Goal: Task Accomplishment & Management: Complete application form

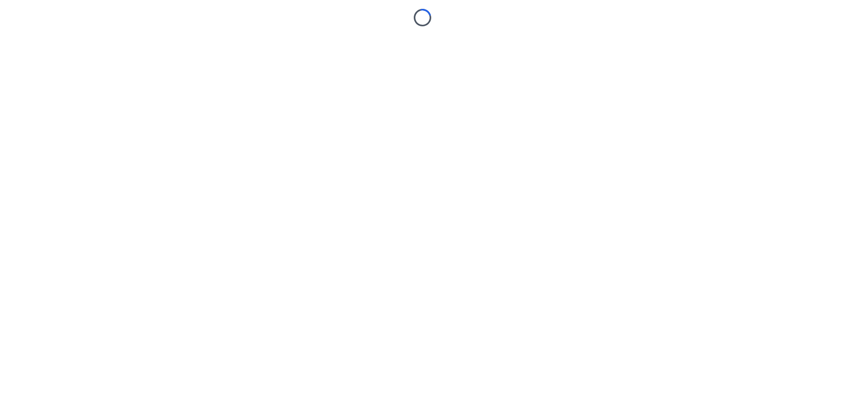
click at [246, 159] on body "Loading..." at bounding box center [422, 201] width 845 height 402
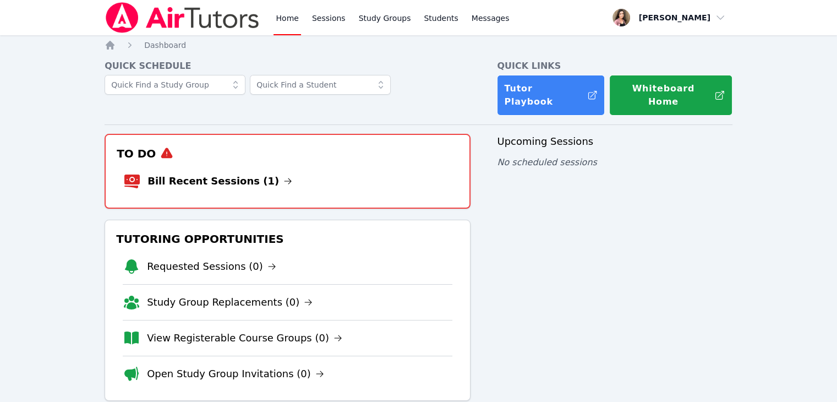
click at [233, 173] on link "Bill Recent Sessions (1)" at bounding box center [220, 180] width 145 height 15
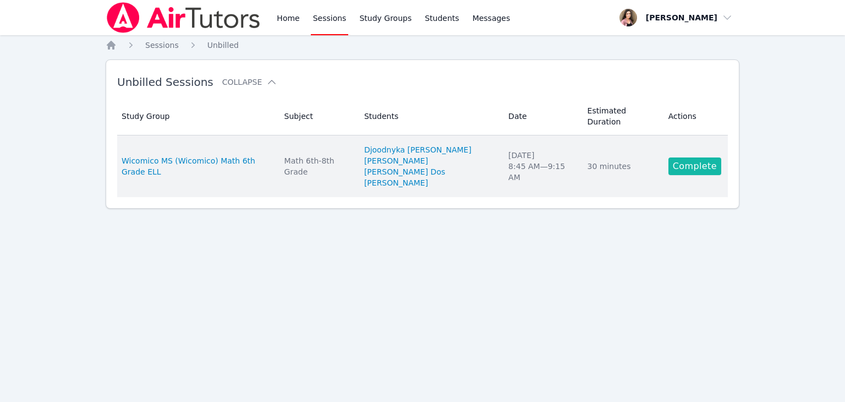
click at [691, 157] on link "Complete" at bounding box center [695, 166] width 53 height 18
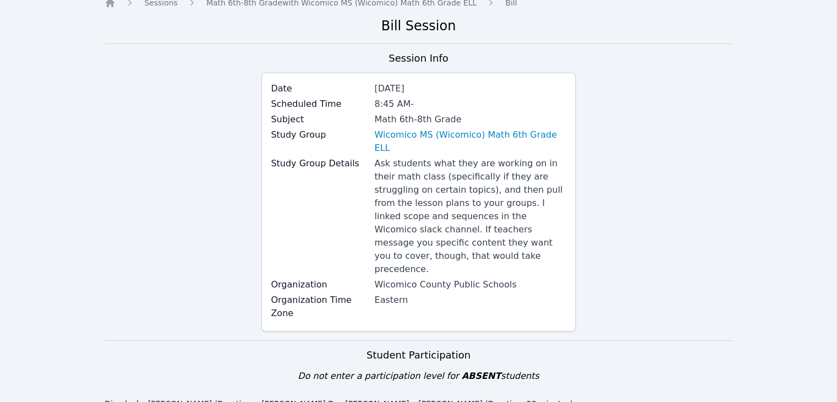
scroll to position [165, 0]
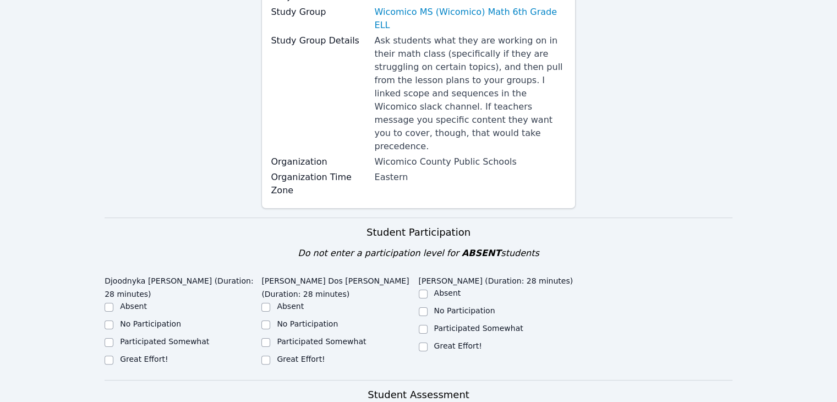
click at [137, 354] on label "Great Effort!" at bounding box center [144, 358] width 48 height 9
click at [113, 356] on input "Great Effort!" at bounding box center [109, 360] width 9 height 9
checkbox input "true"
click at [311, 354] on label "Great Effort!" at bounding box center [301, 358] width 48 height 9
click at [270, 356] on input "Great Effort!" at bounding box center [265, 360] width 9 height 9
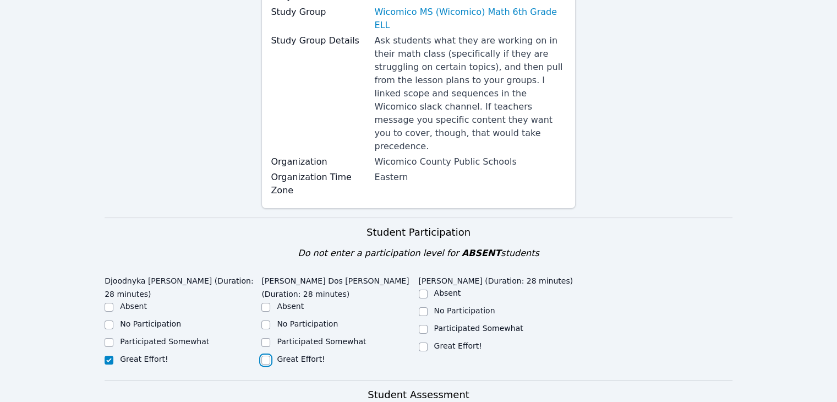
checkbox input "true"
click at [449, 341] on label "Great Effort!" at bounding box center [458, 345] width 48 height 9
click at [428, 342] on input "Great Effort!" at bounding box center [423, 346] width 9 height 9
checkbox input "true"
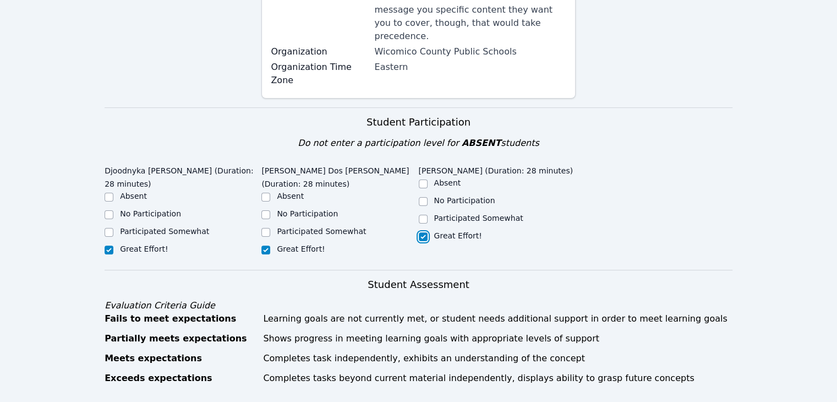
scroll to position [385, 0]
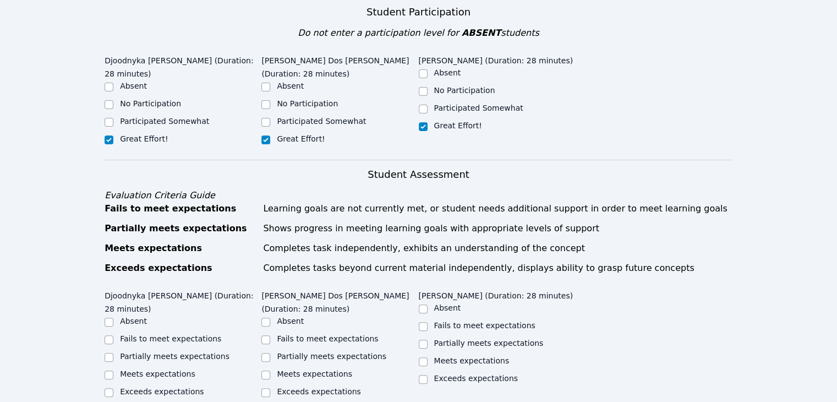
click at [161, 352] on label "Partially meets expectations" at bounding box center [175, 356] width 110 height 9
click at [113, 353] on input "Partially meets expectations" at bounding box center [109, 357] width 9 height 9
checkbox input "true"
click at [315, 351] on div "Partially meets expectations" at bounding box center [332, 356] width 110 height 11
click at [319, 352] on label "Partially meets expectations" at bounding box center [332, 356] width 110 height 9
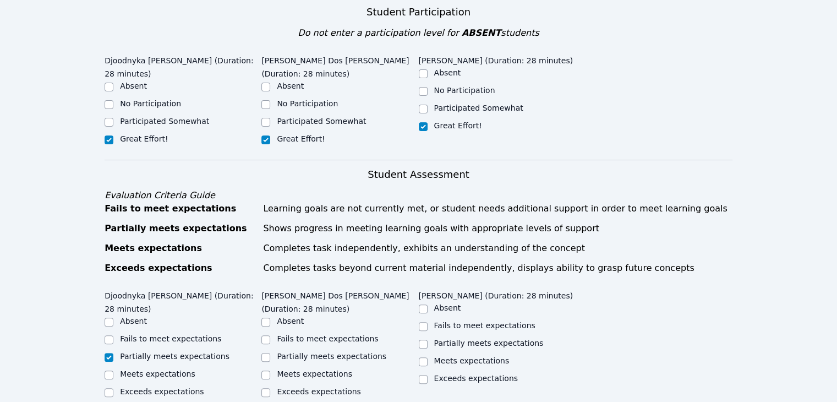
click at [270, 353] on input "Partially meets expectations" at bounding box center [265, 357] width 9 height 9
checkbox input "true"
click at [466, 339] on label "Partially meets expectations" at bounding box center [489, 343] width 110 height 9
click at [428, 340] on input "Partially meets expectations" at bounding box center [423, 344] width 9 height 9
checkbox input "true"
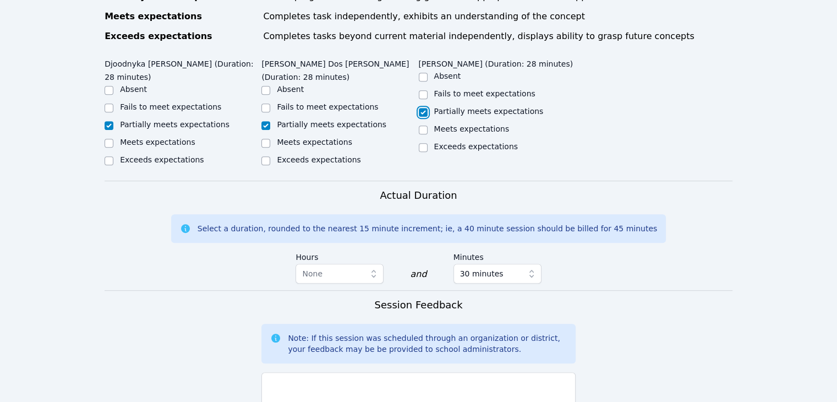
scroll to position [716, 0]
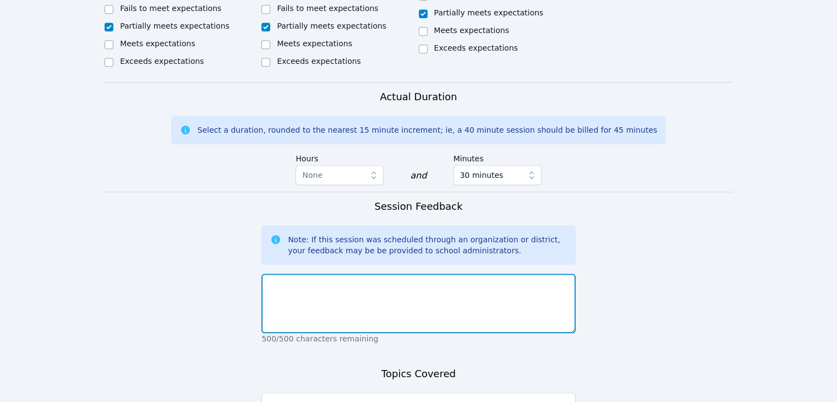
click at [321, 274] on textarea at bounding box center [418, 303] width 314 height 59
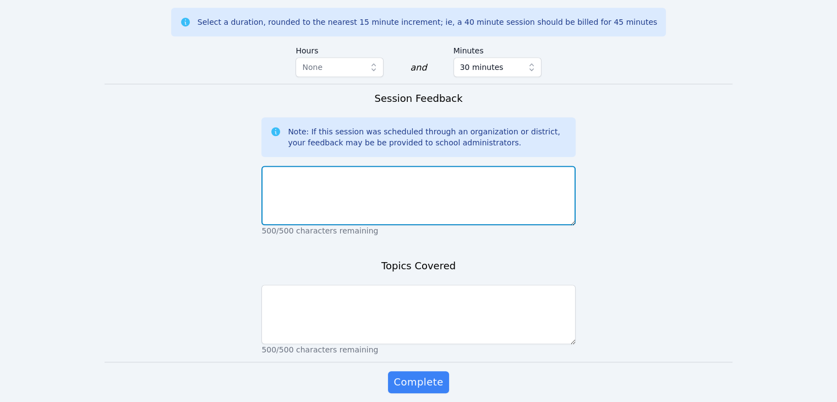
scroll to position [826, 0]
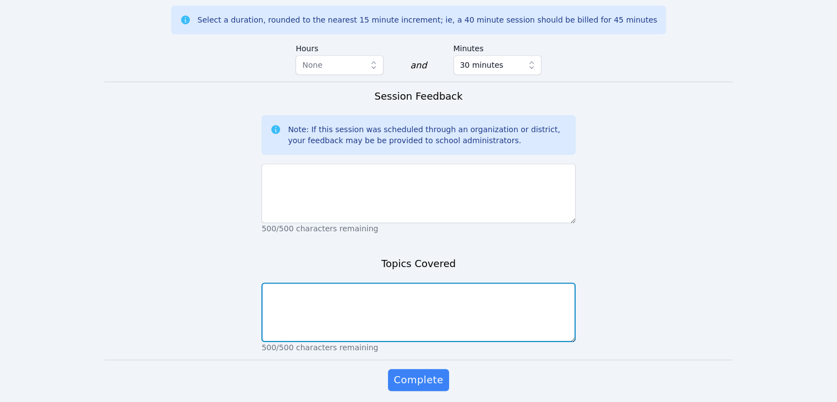
click at [291, 282] on textarea at bounding box center [418, 311] width 314 height 59
type textarea "area of polygons"
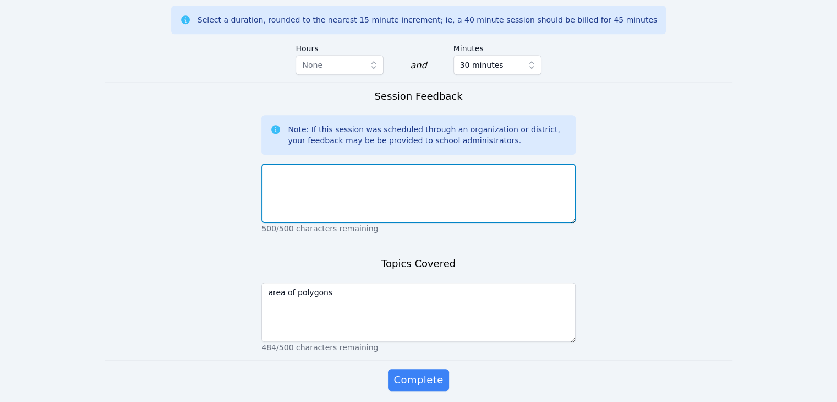
click at [352, 163] on textarea at bounding box center [418, 192] width 314 height 59
type textarea "G"
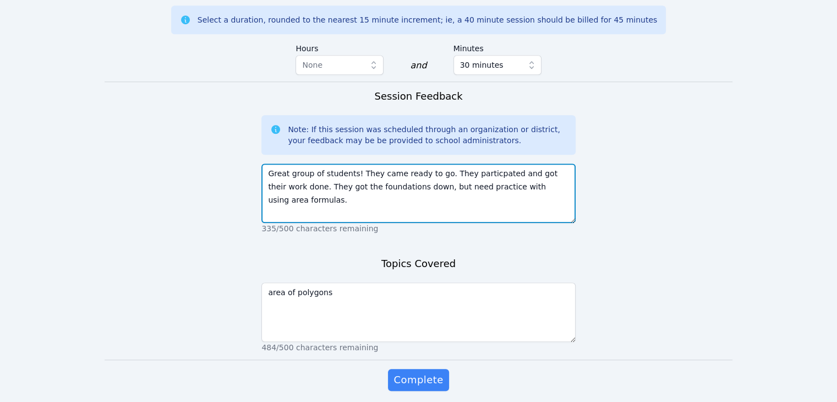
scroll to position [827, 0]
type textarea "Great group of students! They came ready to go. They particpated and got their …"
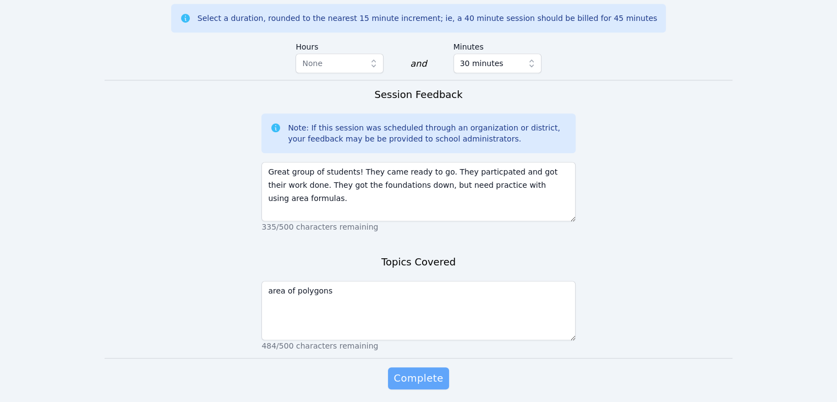
click at [417, 370] on span "Complete" at bounding box center [419, 377] width 50 height 15
